Goal: Transaction & Acquisition: Subscribe to service/newsletter

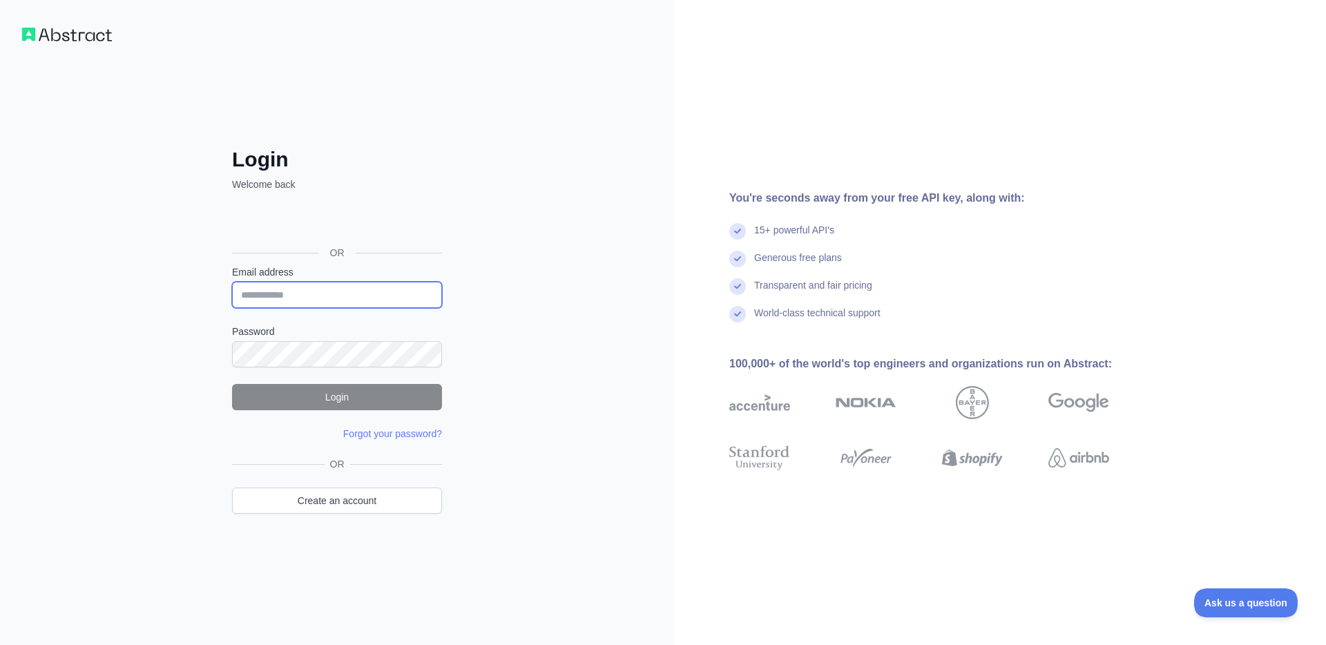
type input "**********"
click at [367, 387] on button "Login" at bounding box center [337, 397] width 210 height 26
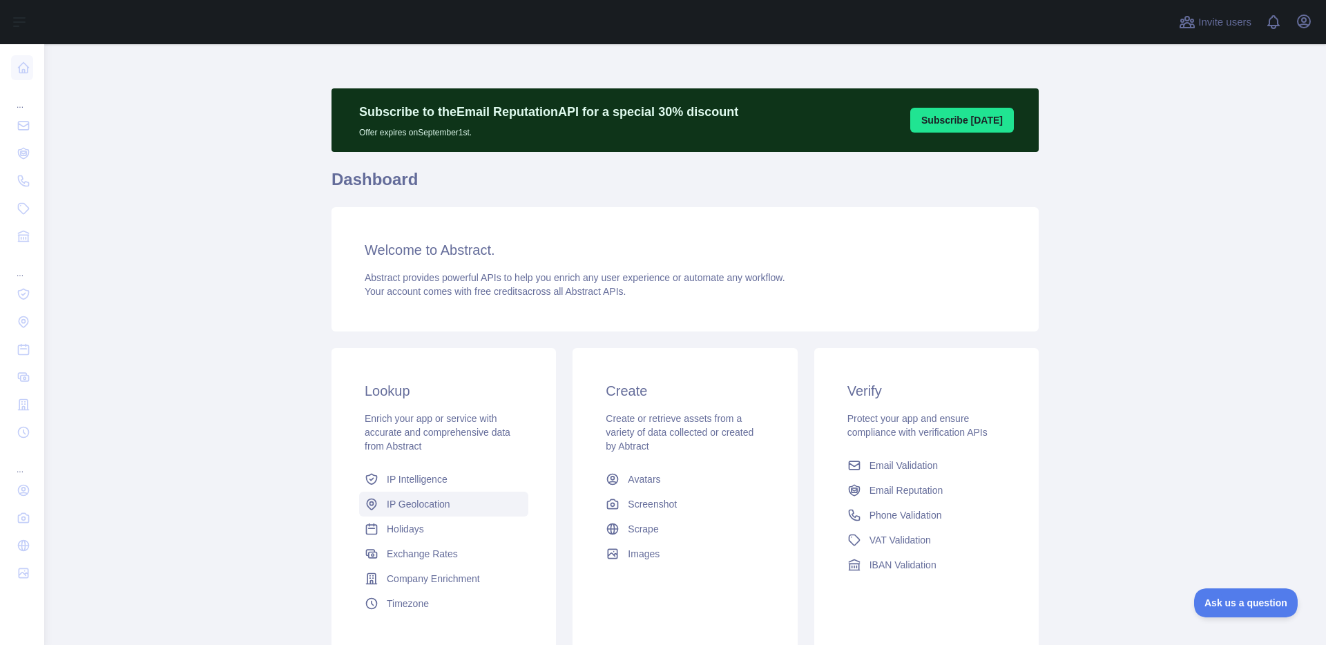
click at [441, 492] on link "IP Geolocation" at bounding box center [443, 504] width 169 height 25
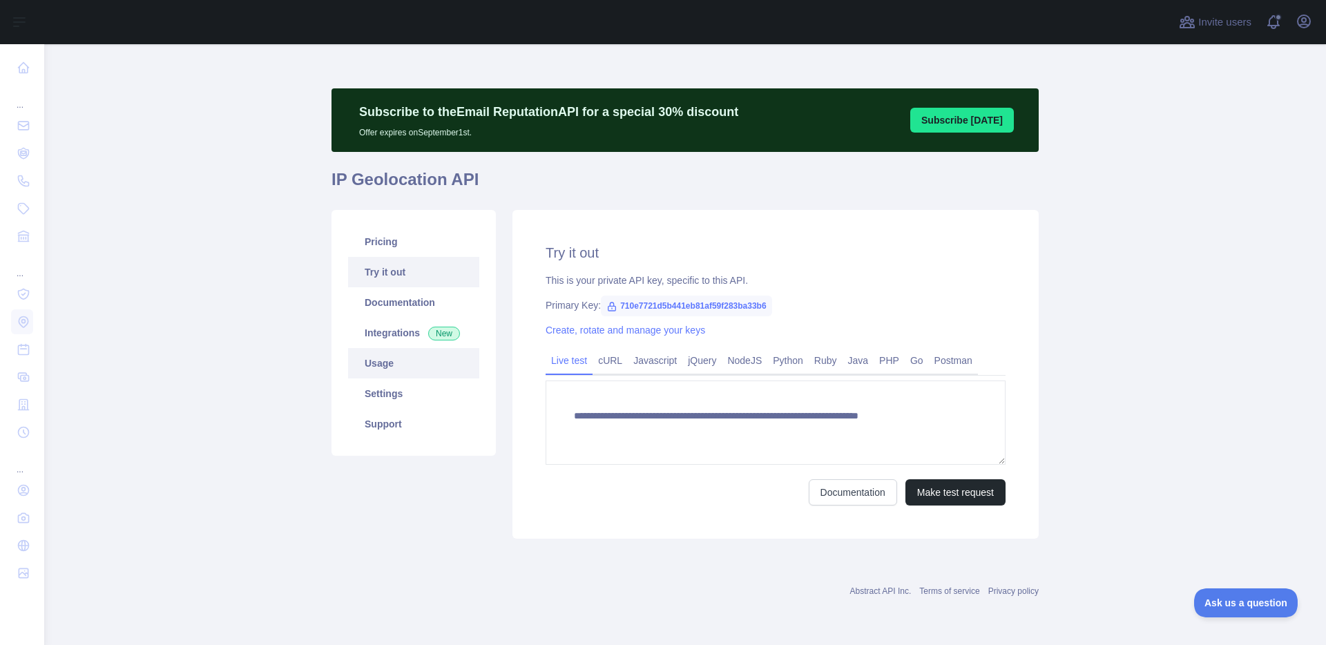
click at [414, 364] on link "Usage" at bounding box center [413, 363] width 131 height 30
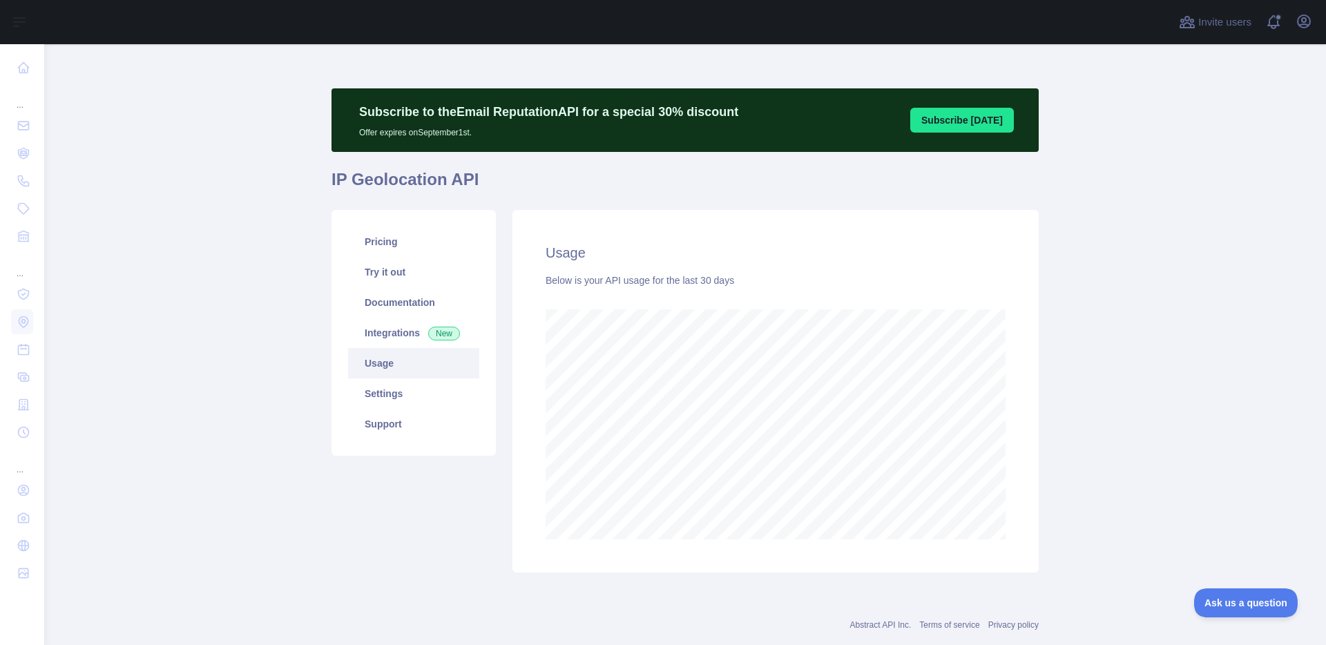
scroll to position [601, 1282]
click at [432, 243] on link "Pricing" at bounding box center [413, 241] width 131 height 30
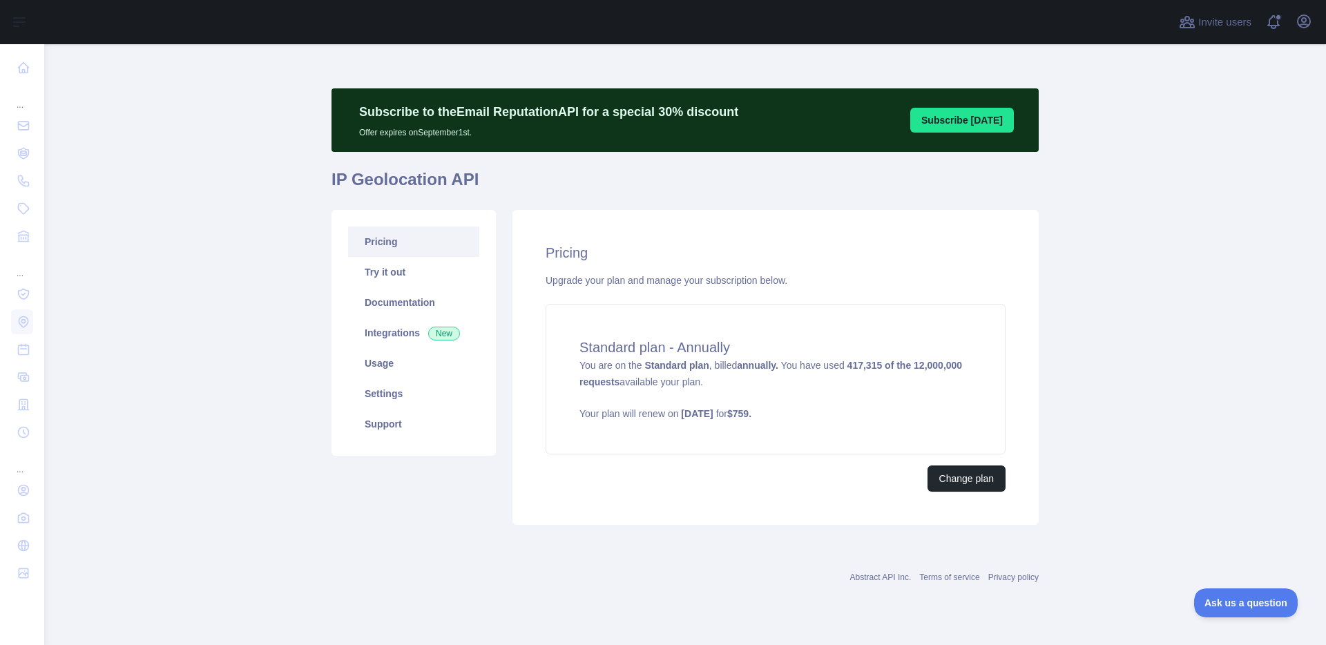
click at [809, 184] on h1 "IP Geolocation API" at bounding box center [684, 184] width 707 height 33
